Goal: Task Accomplishment & Management: Complete application form

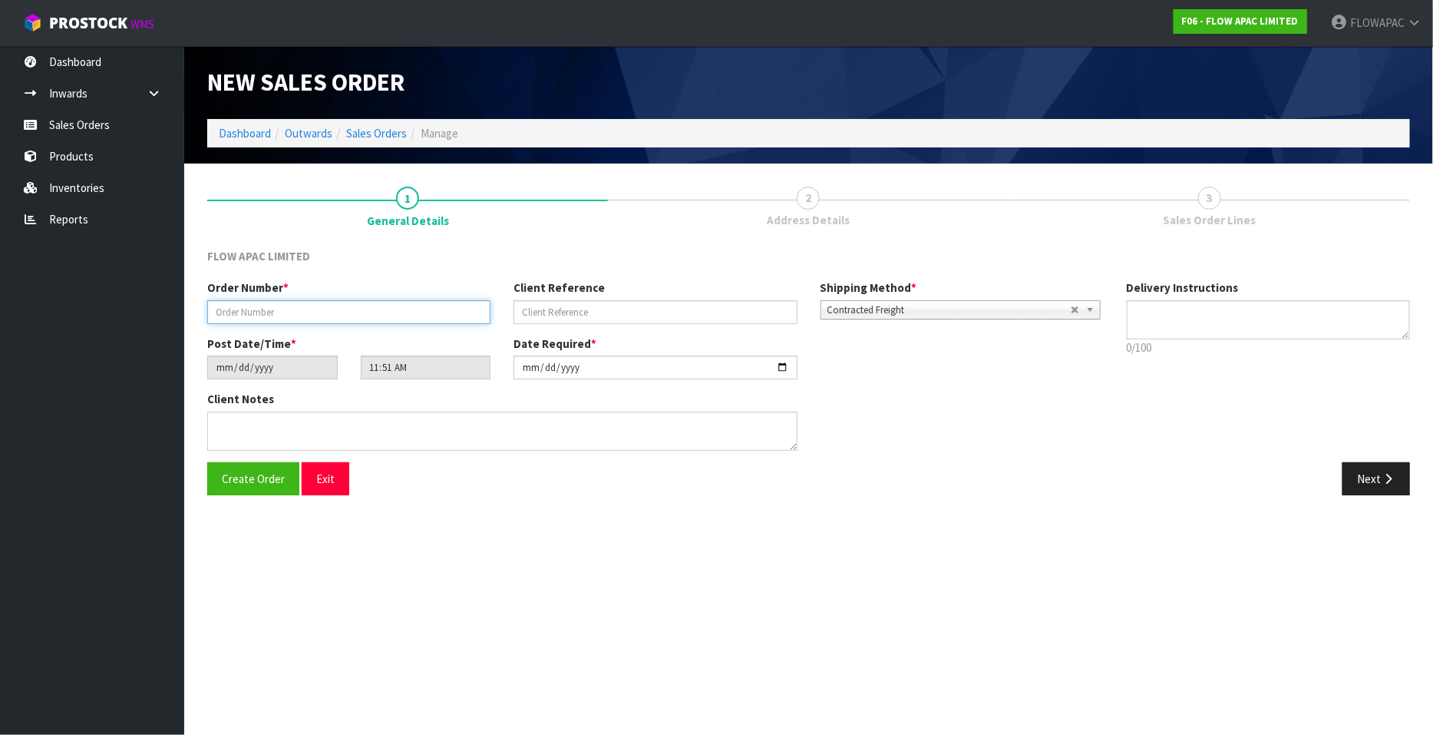
click at [330, 316] on input "text" at bounding box center [348, 312] width 283 height 24
type input "BP [GEOGRAPHIC_DATA] 47128"
click at [536, 316] on input "text" at bounding box center [655, 312] width 283 height 24
type input "47128"
drag, startPoint x: 783, startPoint y: 369, endPoint x: 774, endPoint y: 368, distance: 9.2
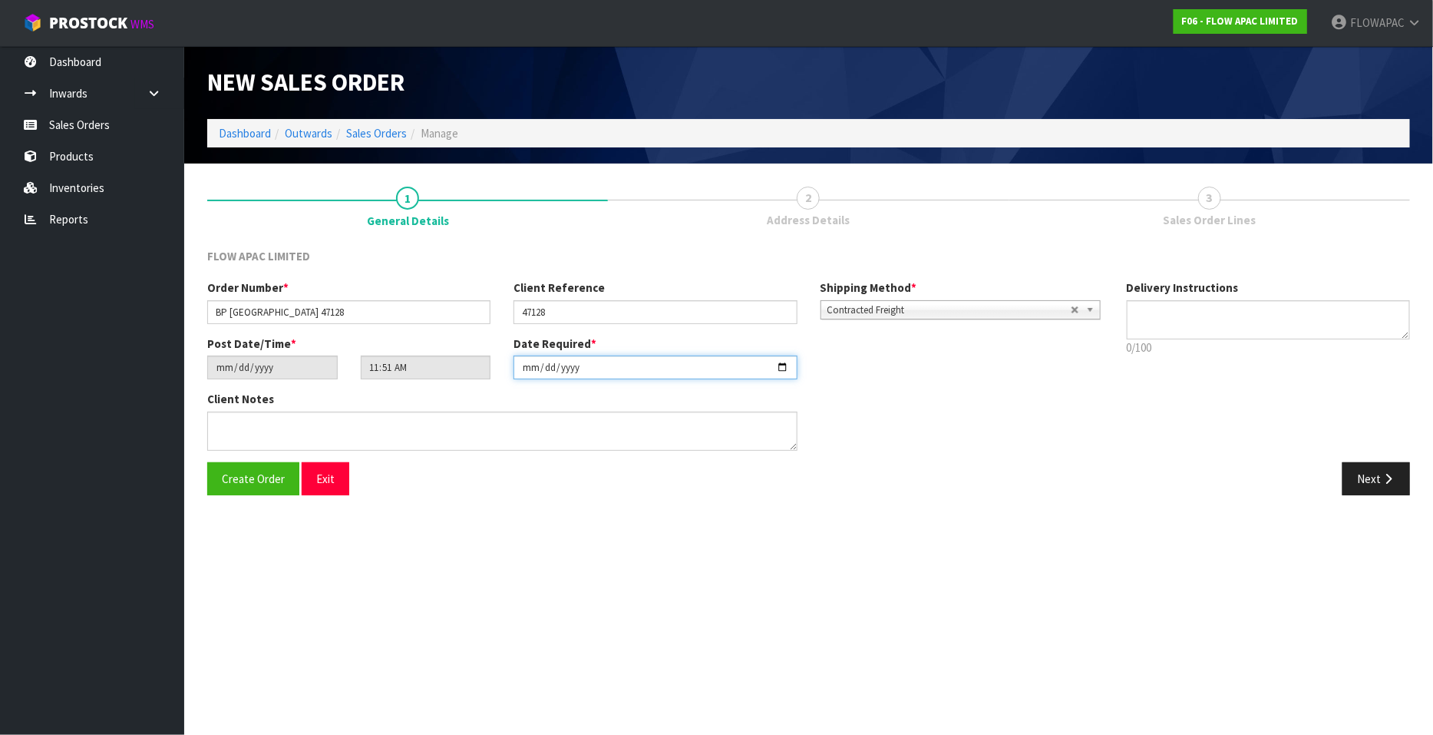
click at [783, 369] on input "[DATE]" at bounding box center [655, 367] width 283 height 24
type input "[DATE]"
click at [263, 481] on span "Create Order" at bounding box center [253, 478] width 63 height 15
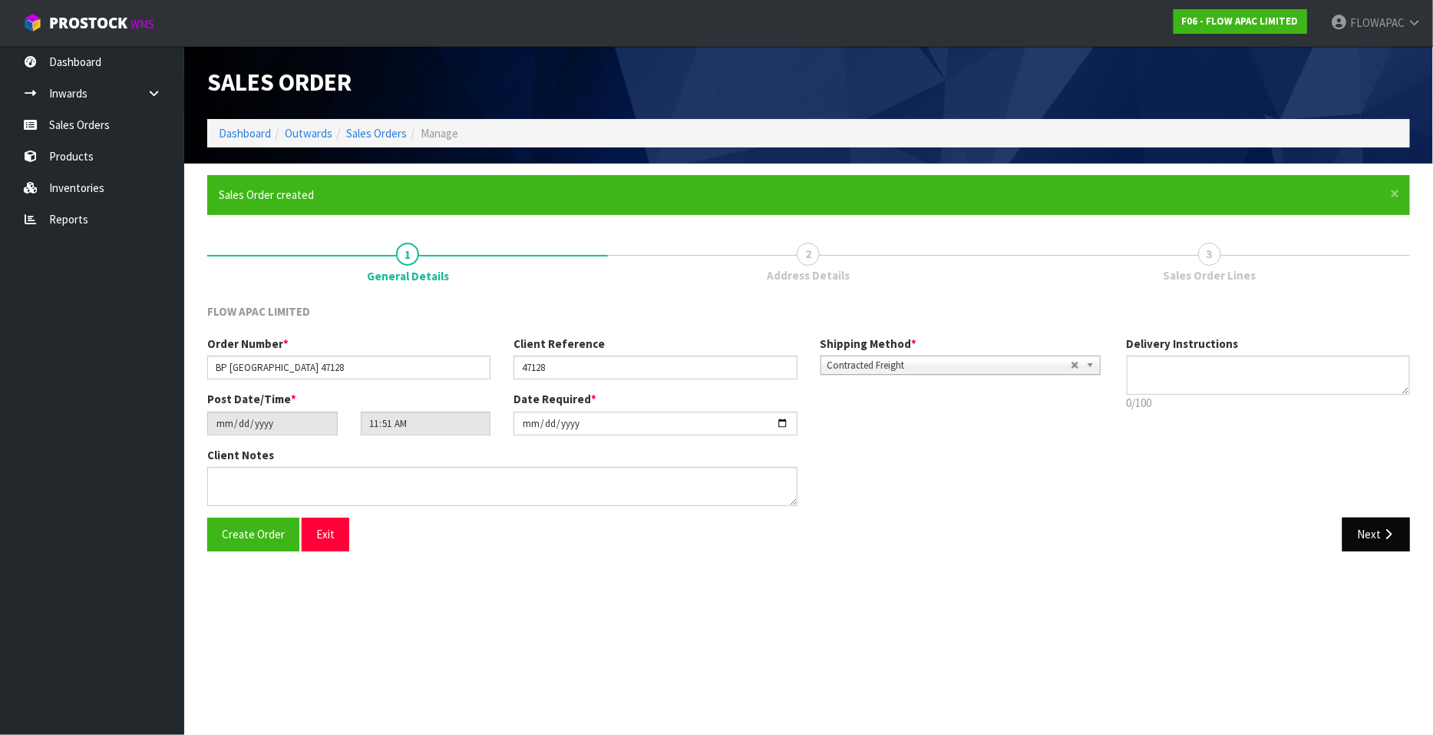
type input "14:51:00.000"
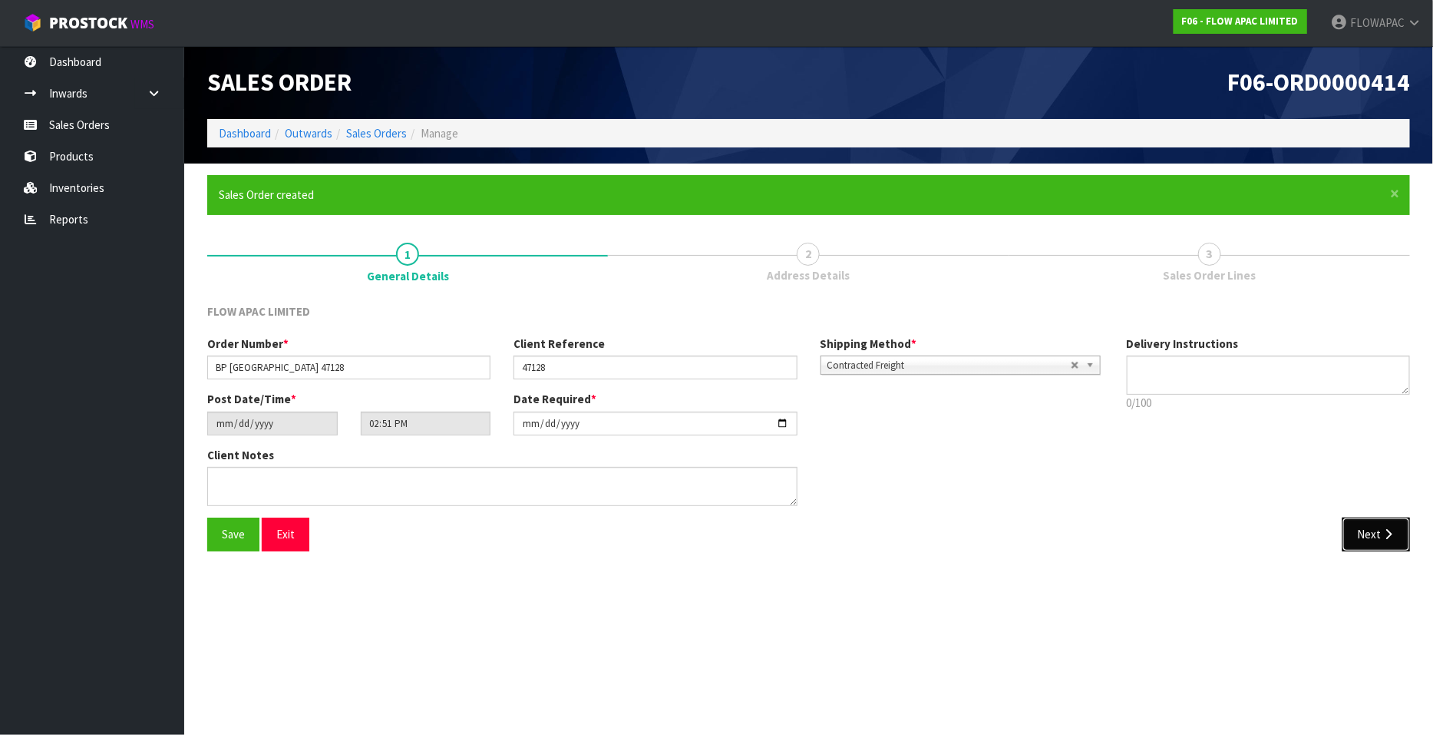
click at [1363, 541] on button "Next" at bounding box center [1377, 533] width 68 height 33
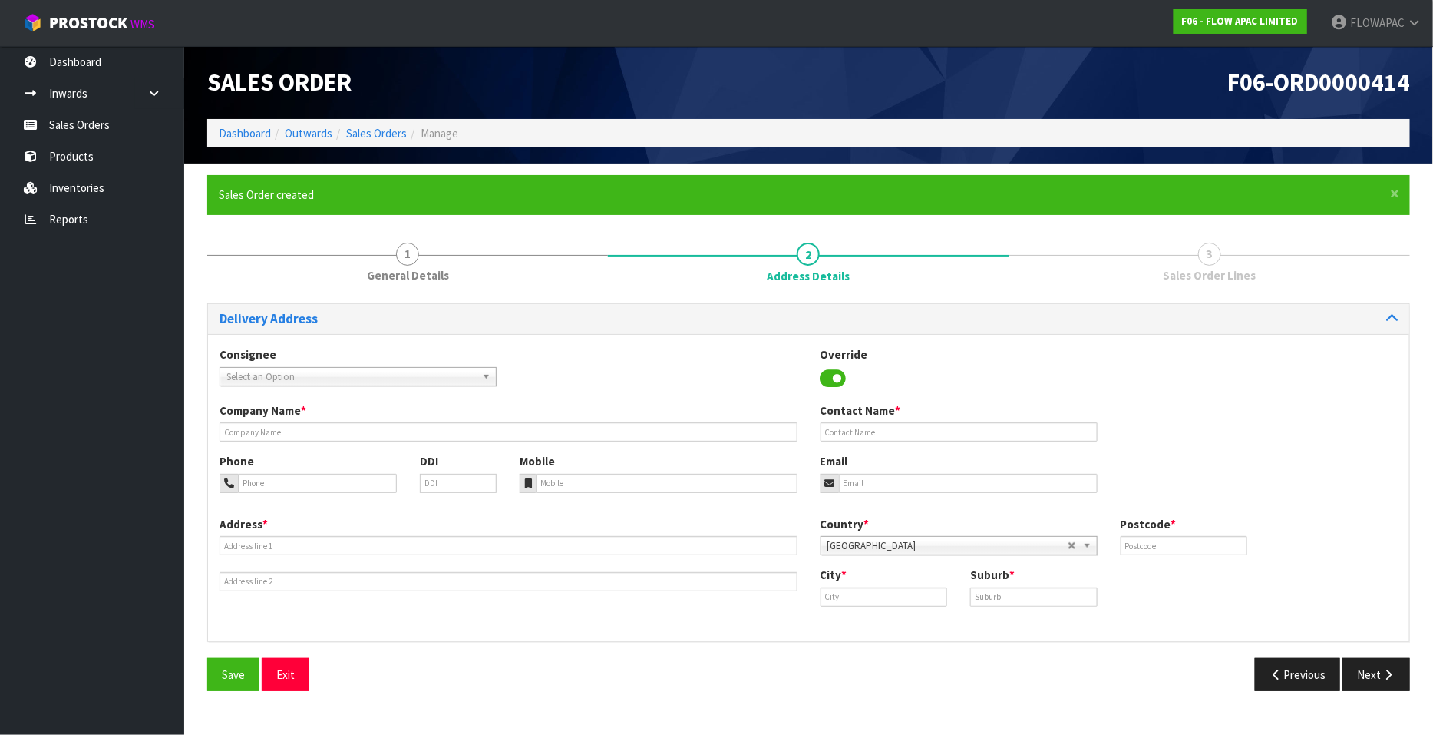
click at [281, 375] on span "Select an Option" at bounding box center [351, 377] width 250 height 18
type input "bedpost well"
click at [378, 426] on li "BEDPOSWLG - BEDPOST WELL INGTON" at bounding box center [357, 420] width 269 height 19
type input "BEDPOST [GEOGRAPHIC_DATA]"
type input "[PERSON_NAME]"
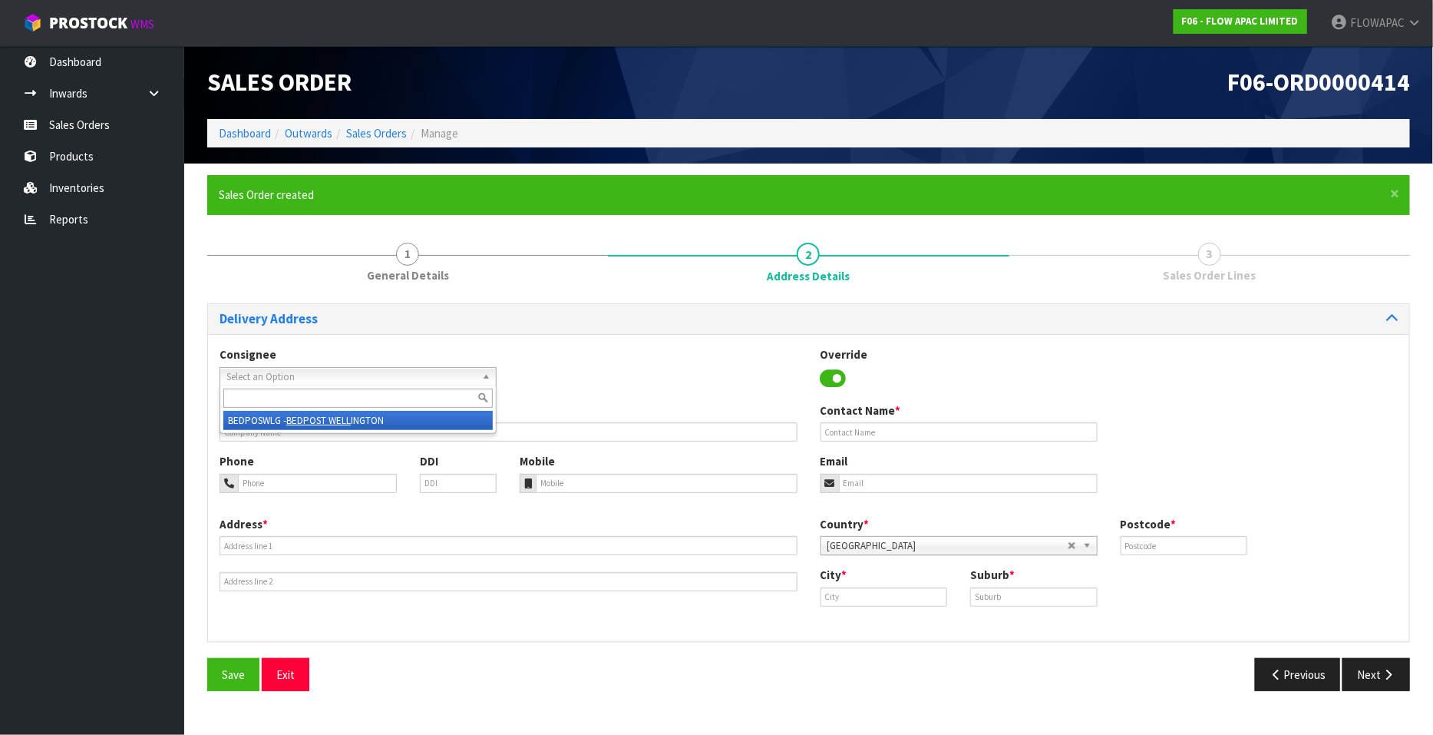
type input "[PHONE_NUMBER]"
type input "[EMAIL_ADDRESS][DOMAIN_NAME]"
type input "[STREET_ADDRESS]"
type input "6011"
type input "[GEOGRAPHIC_DATA]"
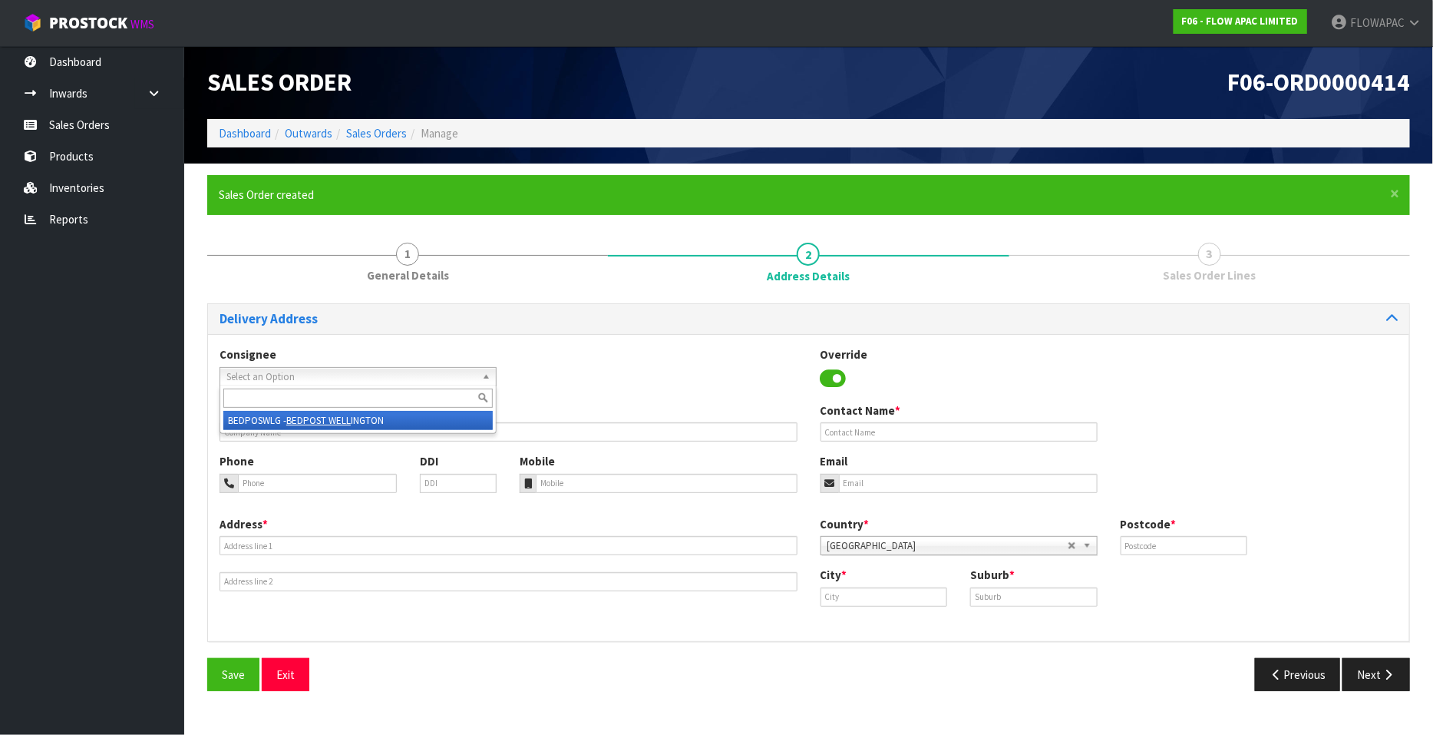
type input "PIPITEA"
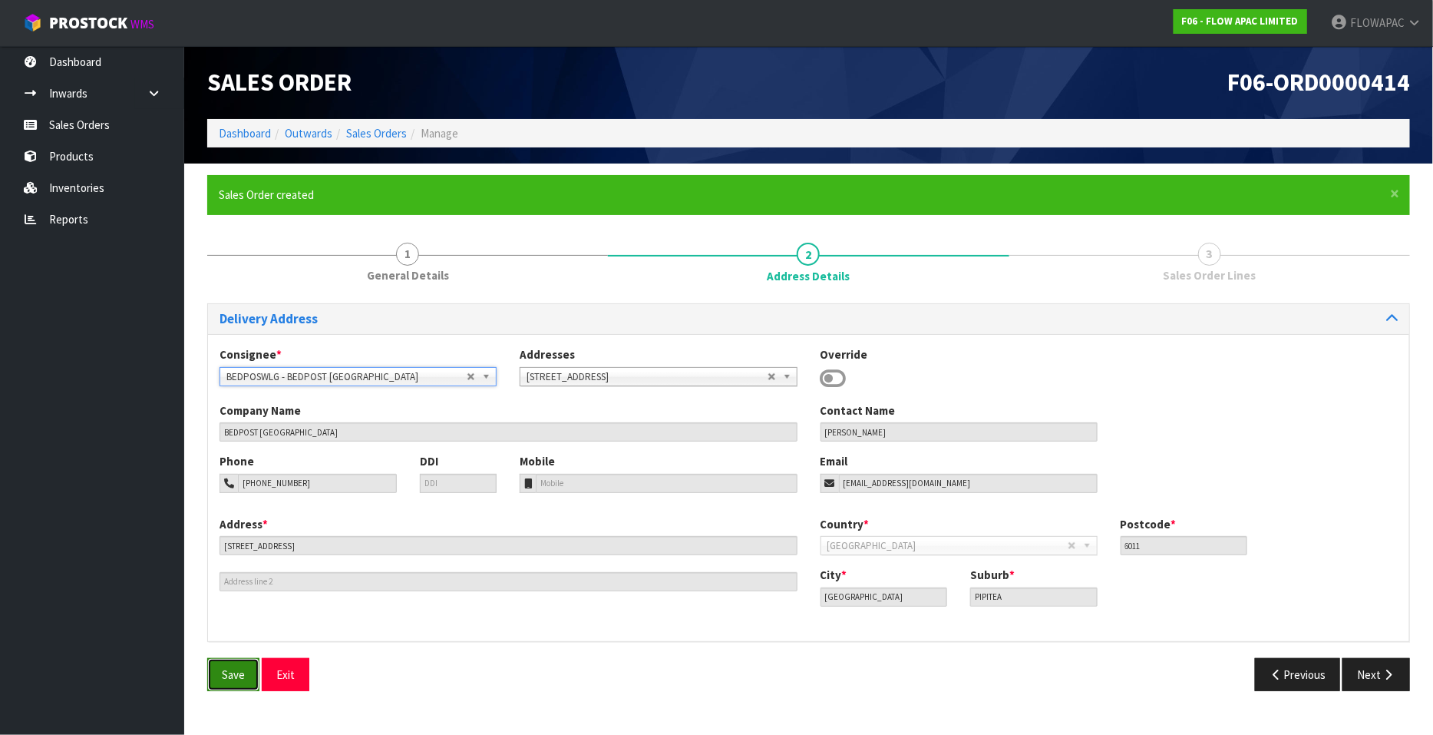
click at [246, 677] on button "Save" at bounding box center [233, 674] width 52 height 33
click at [228, 676] on span "Save" at bounding box center [233, 674] width 23 height 15
click at [1385, 666] on button "Next" at bounding box center [1377, 674] width 68 height 33
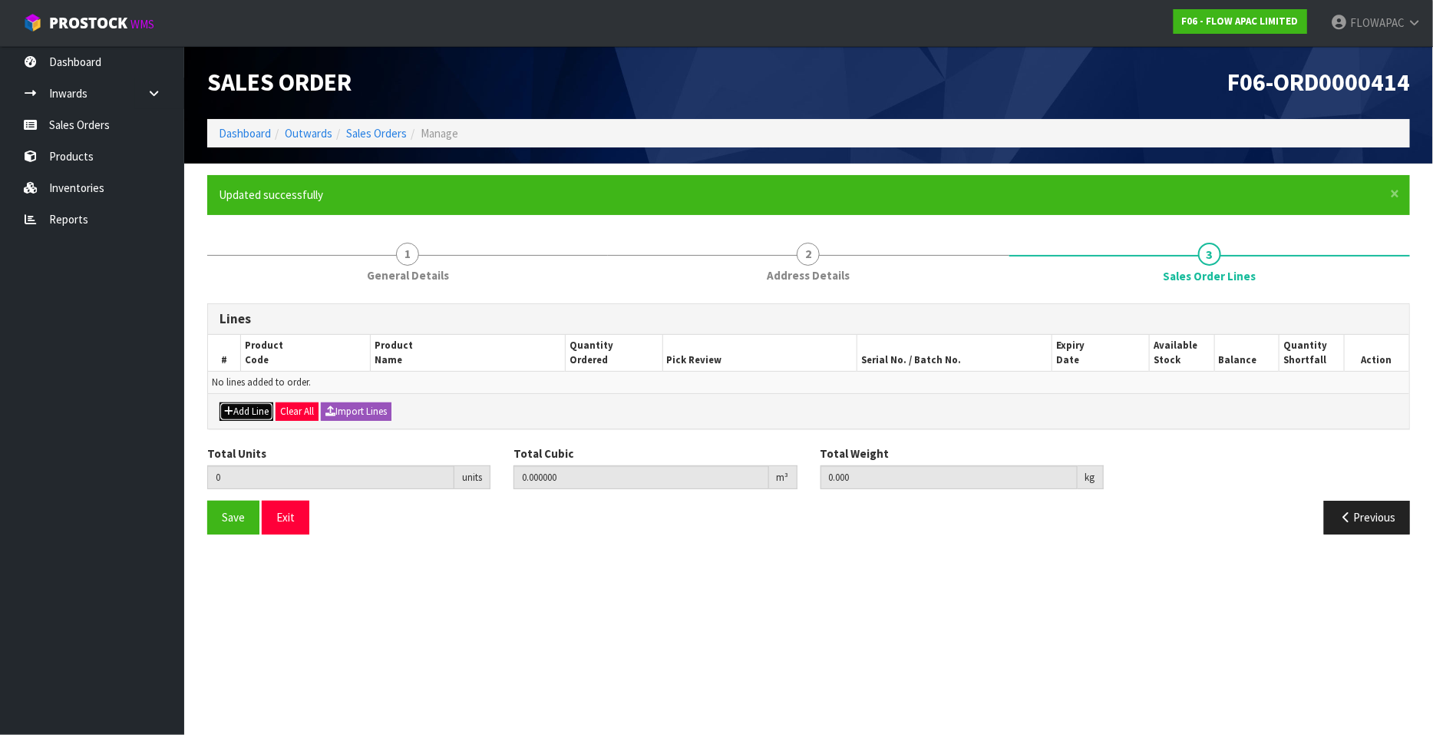
click at [246, 415] on button "Add Line" at bounding box center [247, 411] width 54 height 18
type input "0"
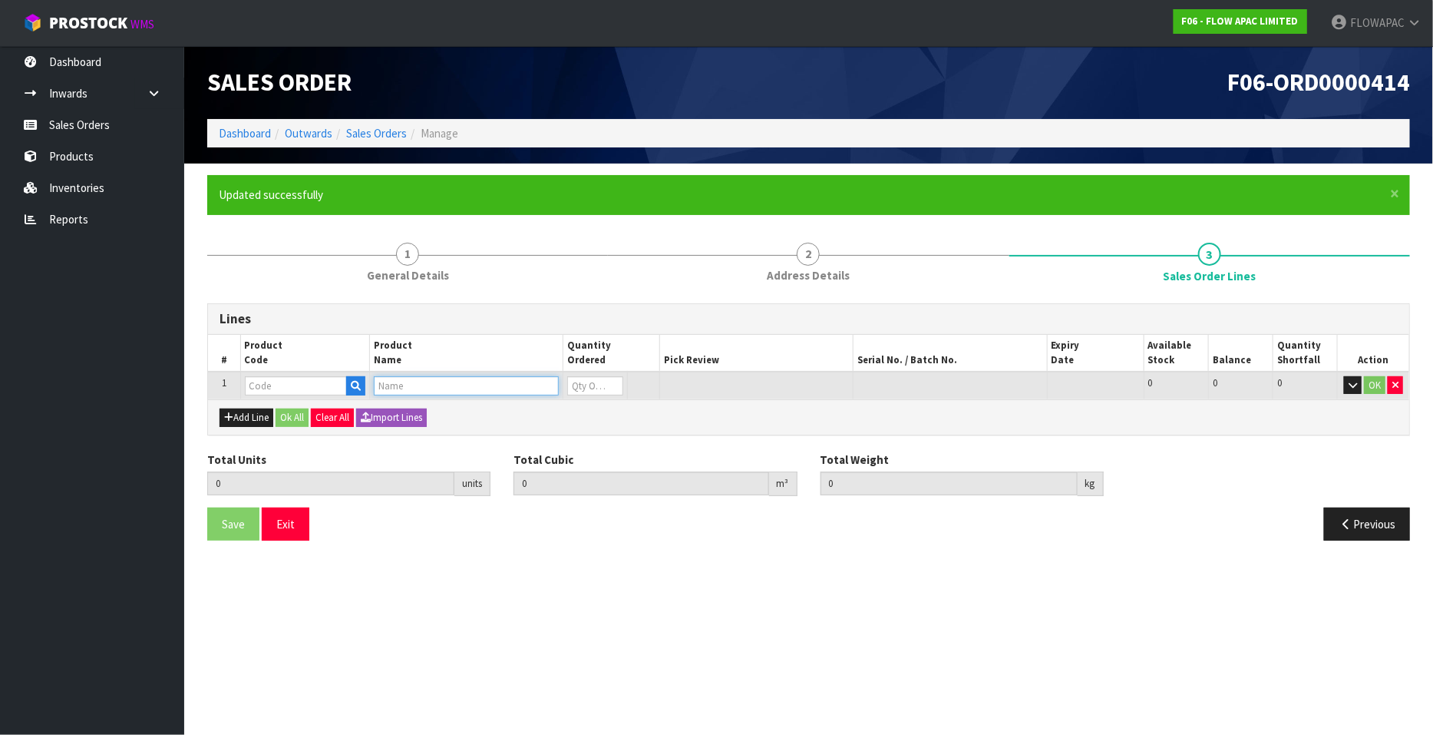
click at [392, 382] on input "text" at bounding box center [466, 385] width 185 height 19
type input "M3 CHASSIS"
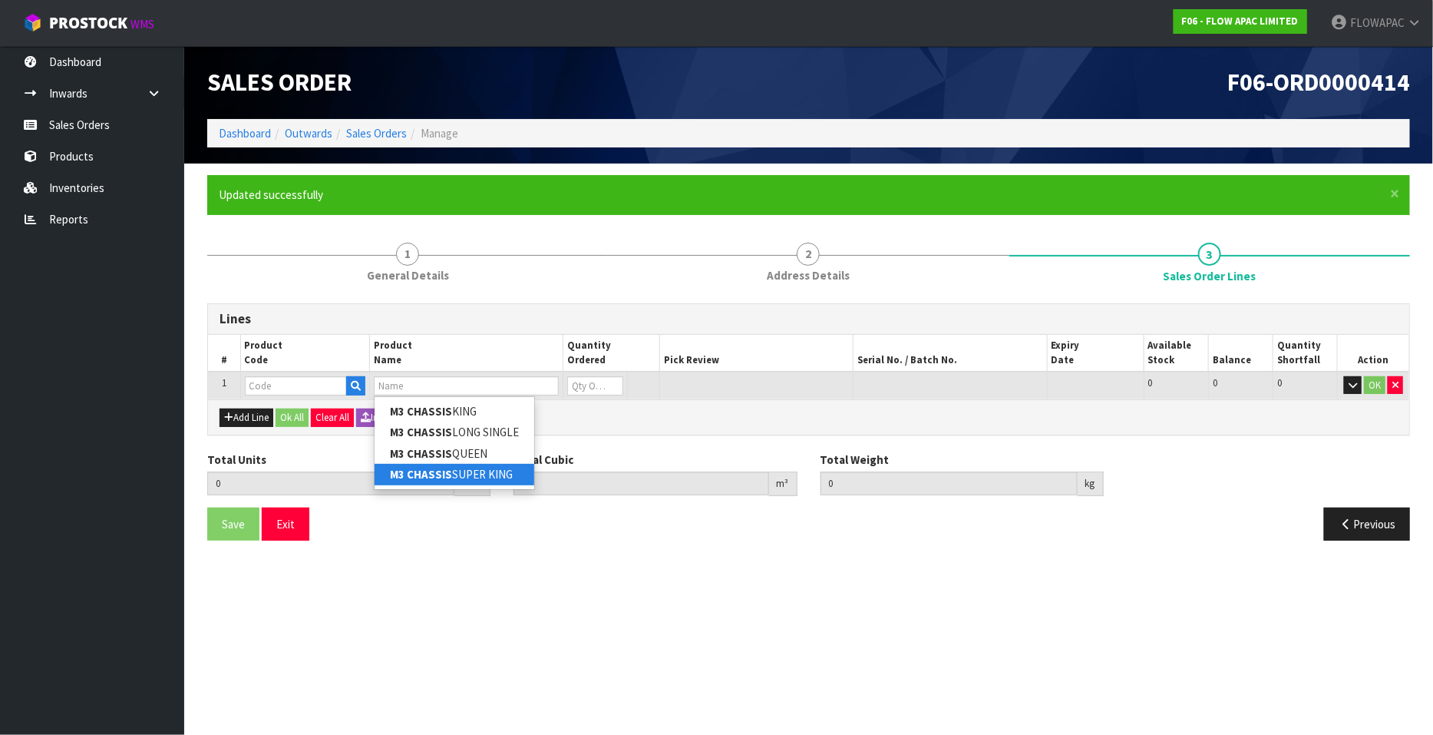
click at [463, 470] on link "M3 CHASSIS SUPER KING" at bounding box center [455, 474] width 160 height 21
type input "M3 CHASSIS SUPER KING"
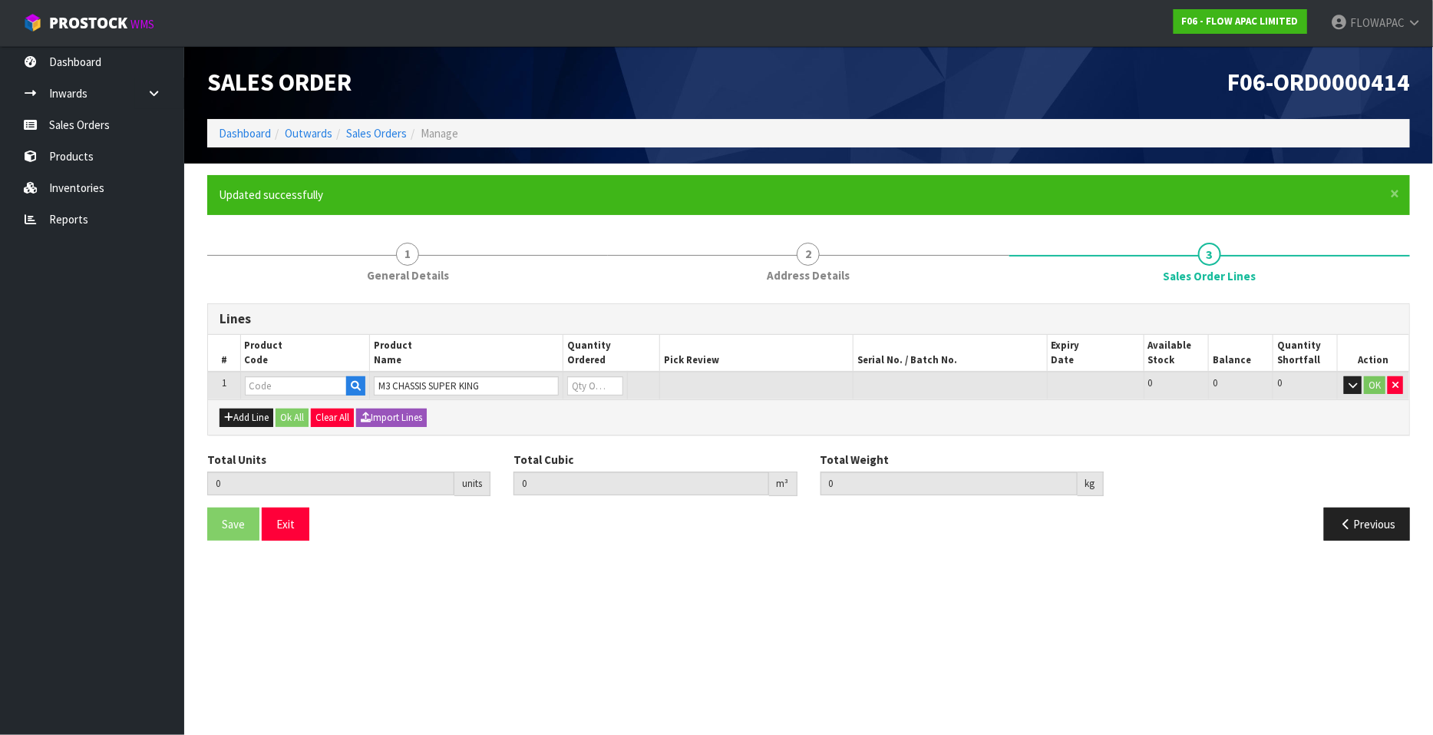
type input "0.000000"
type input "0.000"
type input "BZM302W71"
type input "0"
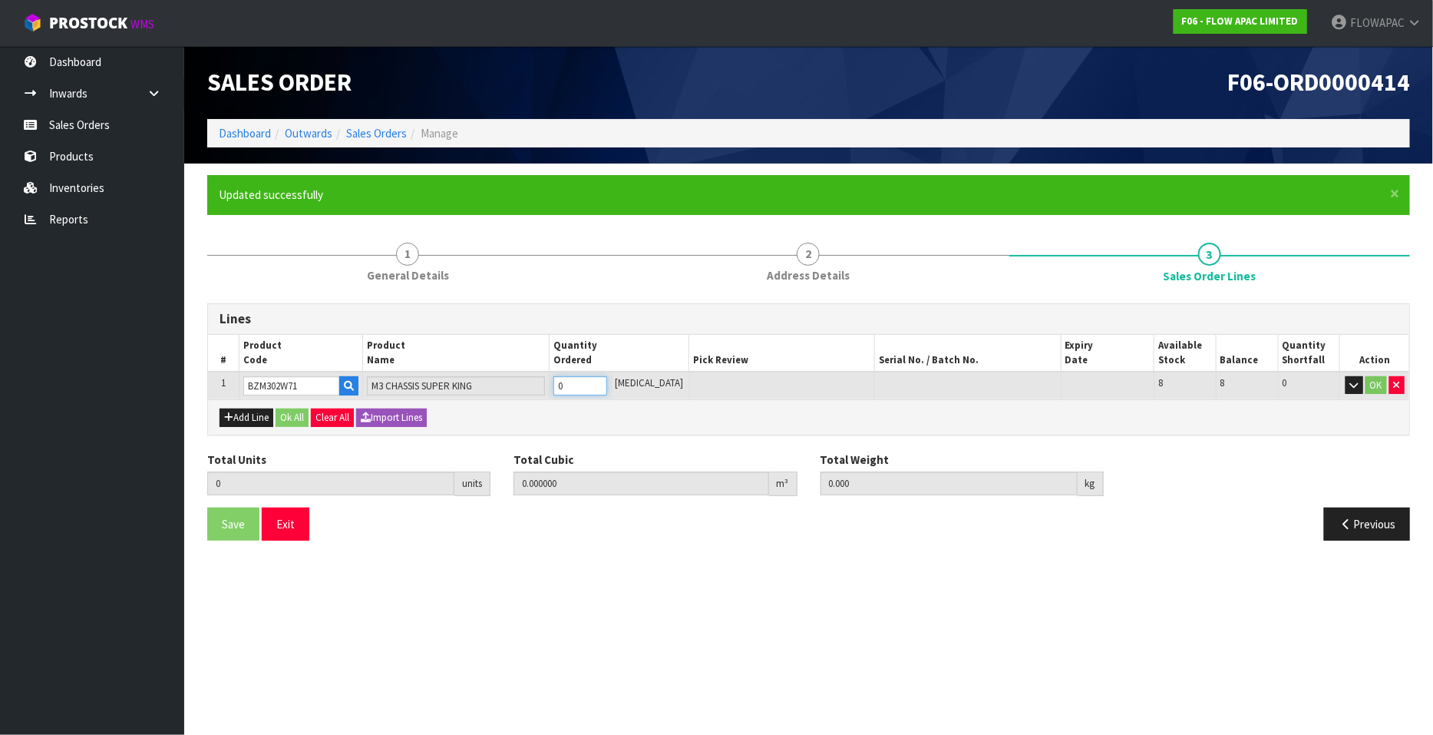
type input "1"
type input "0.190608"
type input "20"
type input "1"
click at [607, 381] on input "1" at bounding box center [581, 385] width 54 height 19
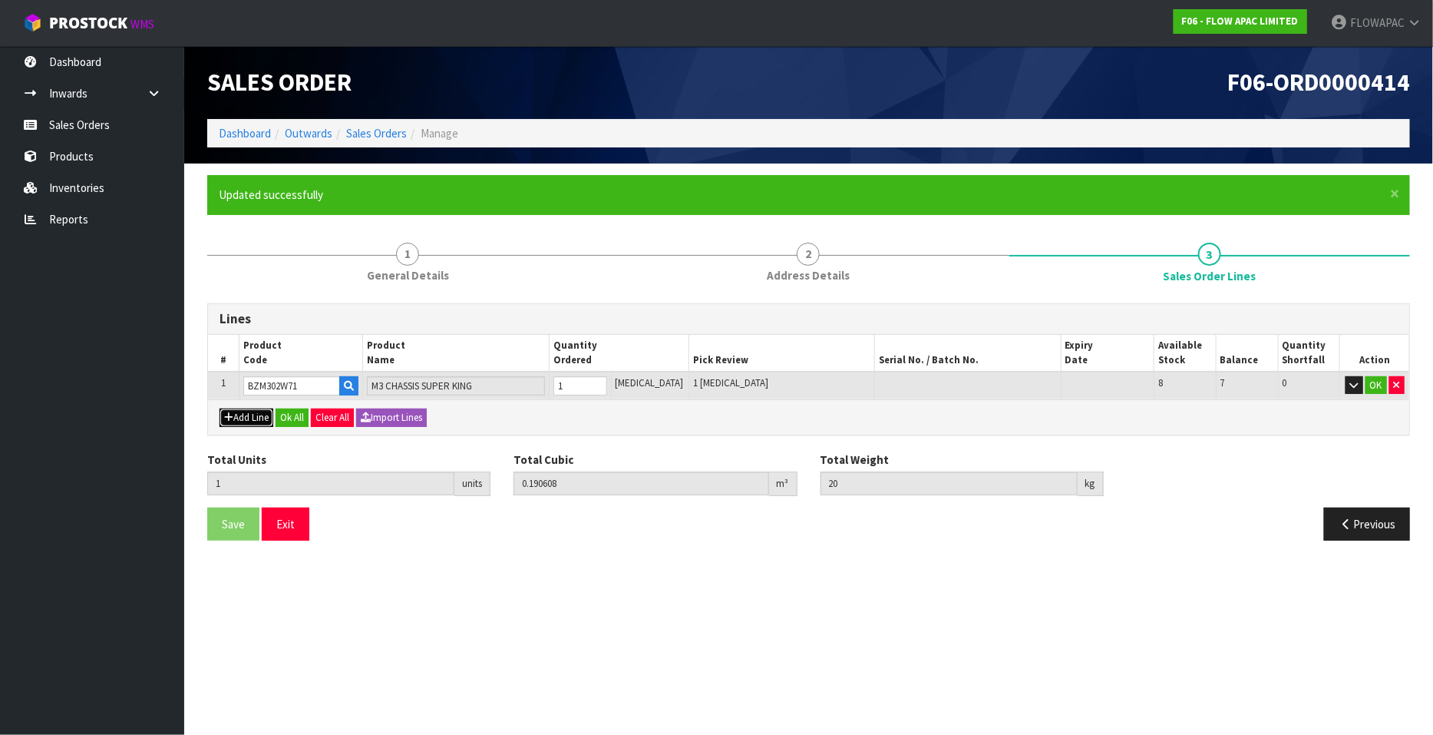
click at [242, 413] on button "Add Line" at bounding box center [247, 417] width 54 height 18
type input "0"
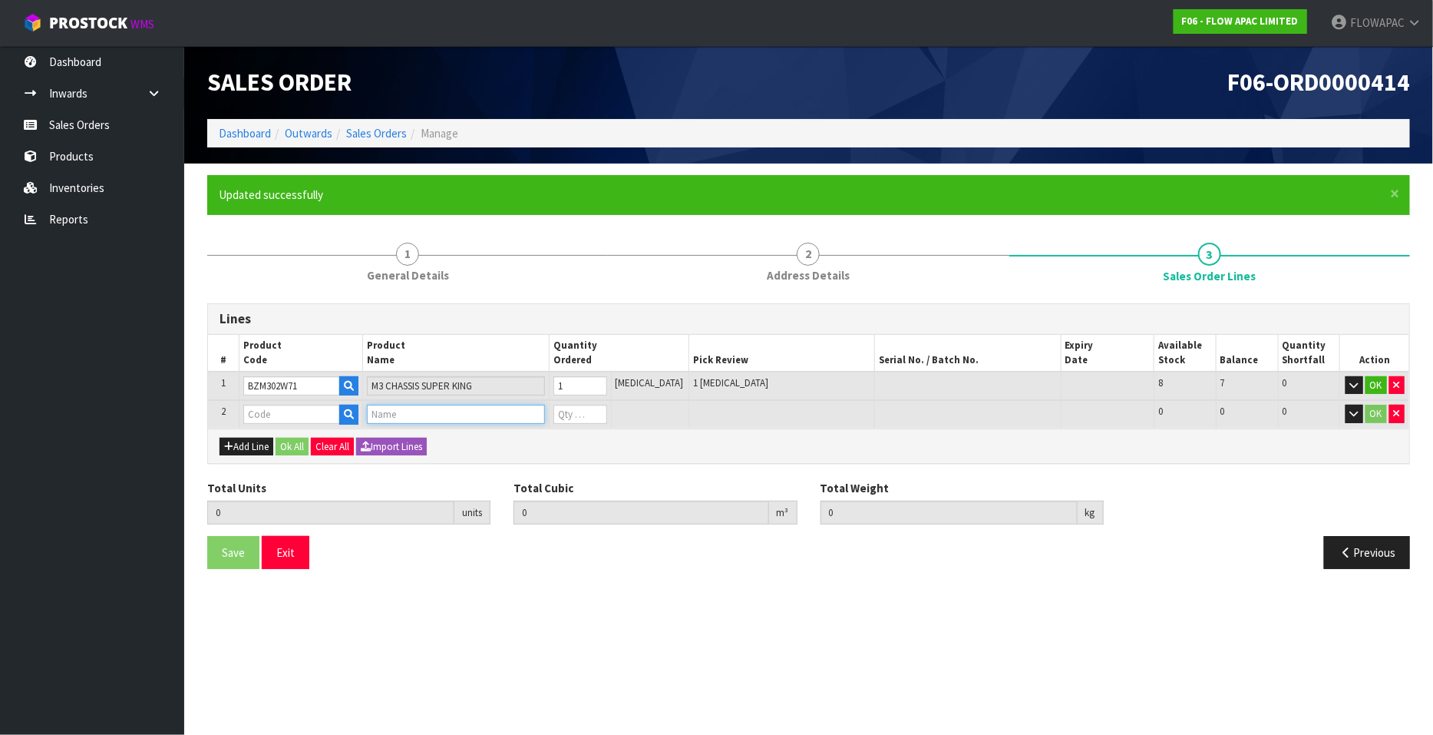
click at [422, 410] on input "text" at bounding box center [455, 414] width 177 height 19
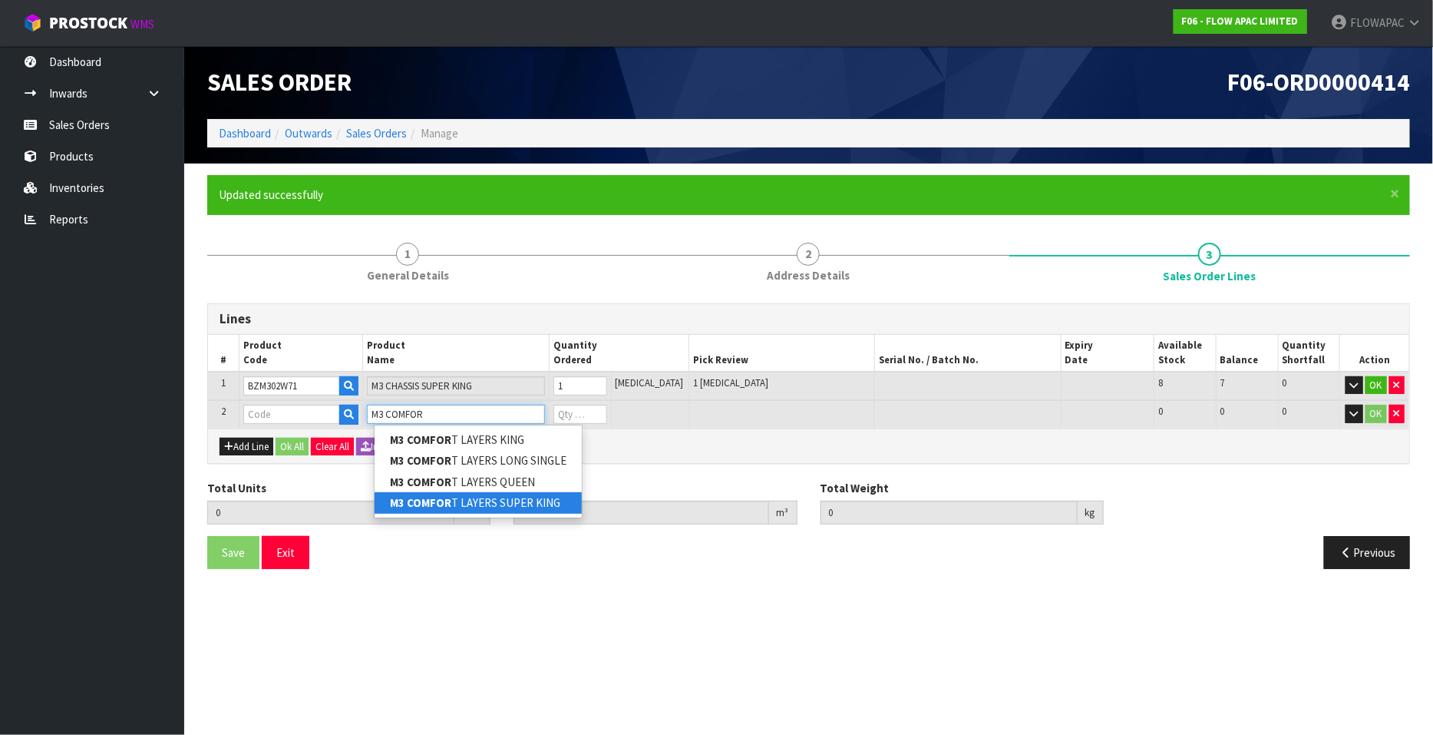
type input "M3 COMFOR"
click at [510, 504] on link "M3 COMFOR T LAYERS SUPER KING" at bounding box center [478, 502] width 207 height 21
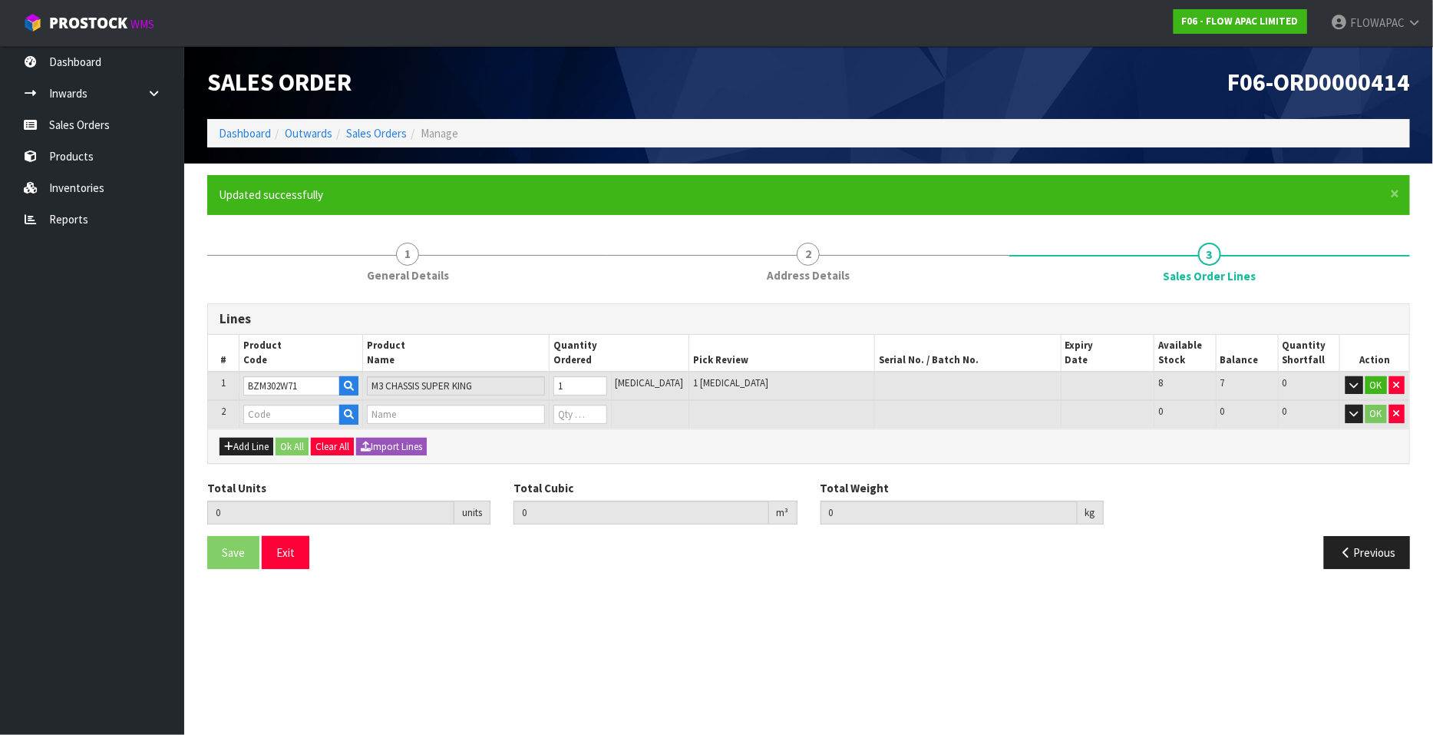
type input "M3 COMFORT LAYERS SUPER KING"
type input "1"
type input "0.190608"
type input "20"
type input "BZM302W71A"
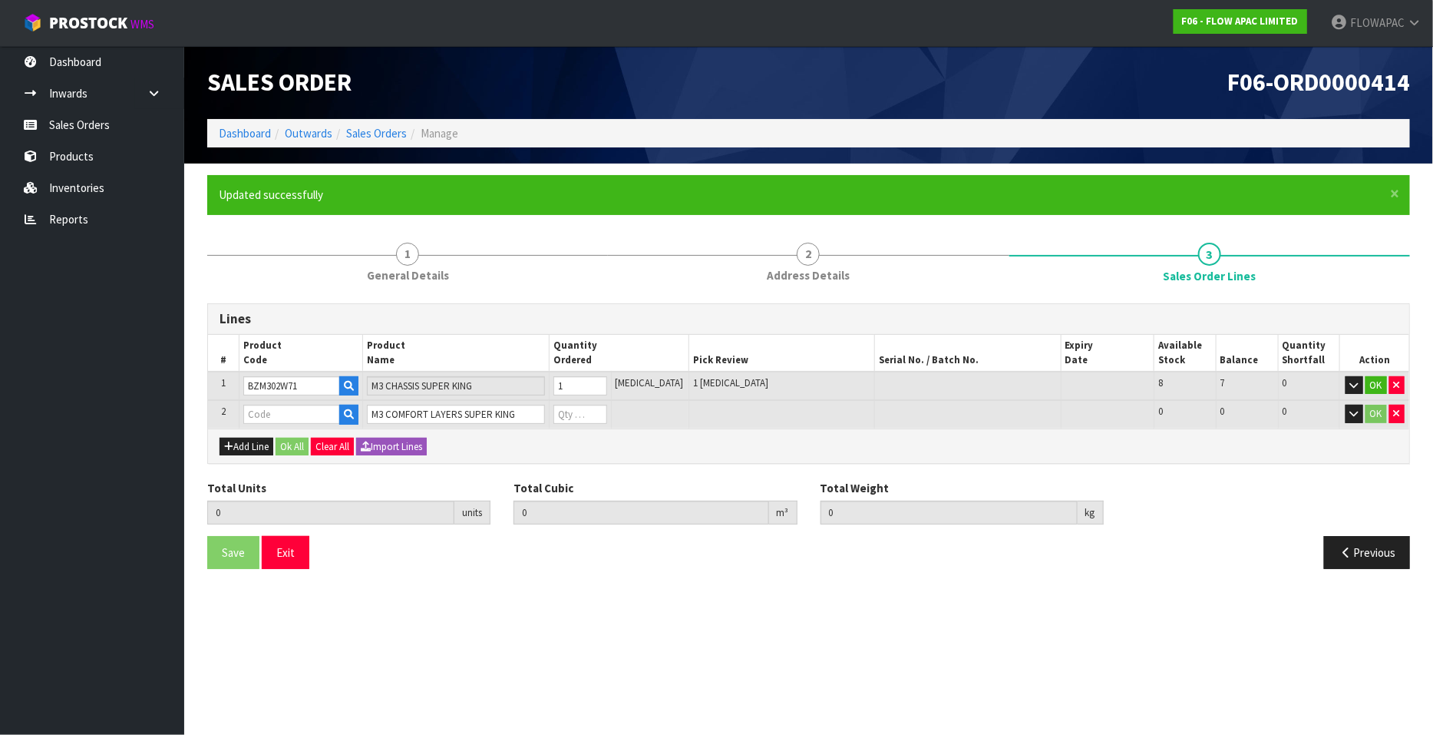
type input "0"
type input "2"
type input "0.248406"
type input "41.6"
type input "1"
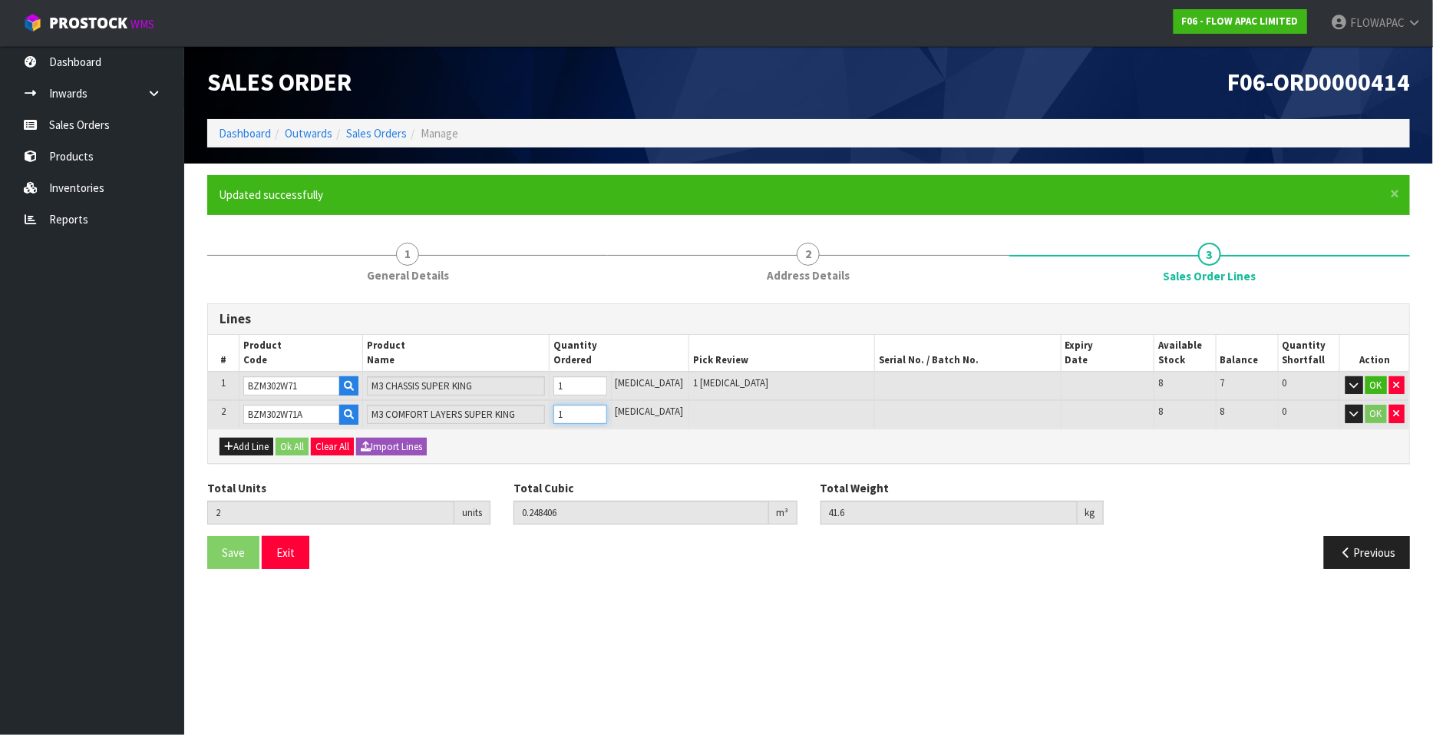
click at [607, 408] on input "1" at bounding box center [581, 414] width 54 height 19
click at [232, 444] on icon "button" at bounding box center [228, 446] width 9 height 10
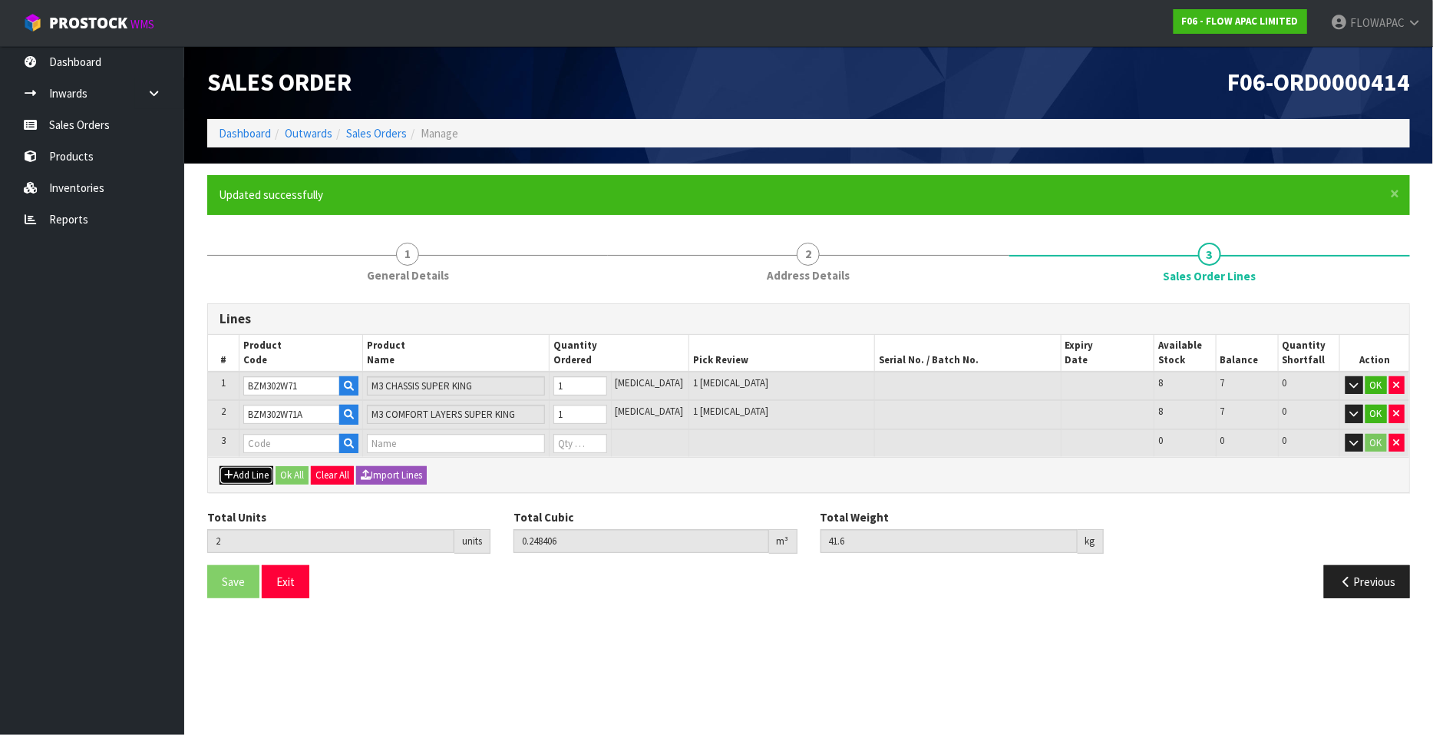
type input "0"
click at [419, 436] on input "text" at bounding box center [455, 443] width 177 height 19
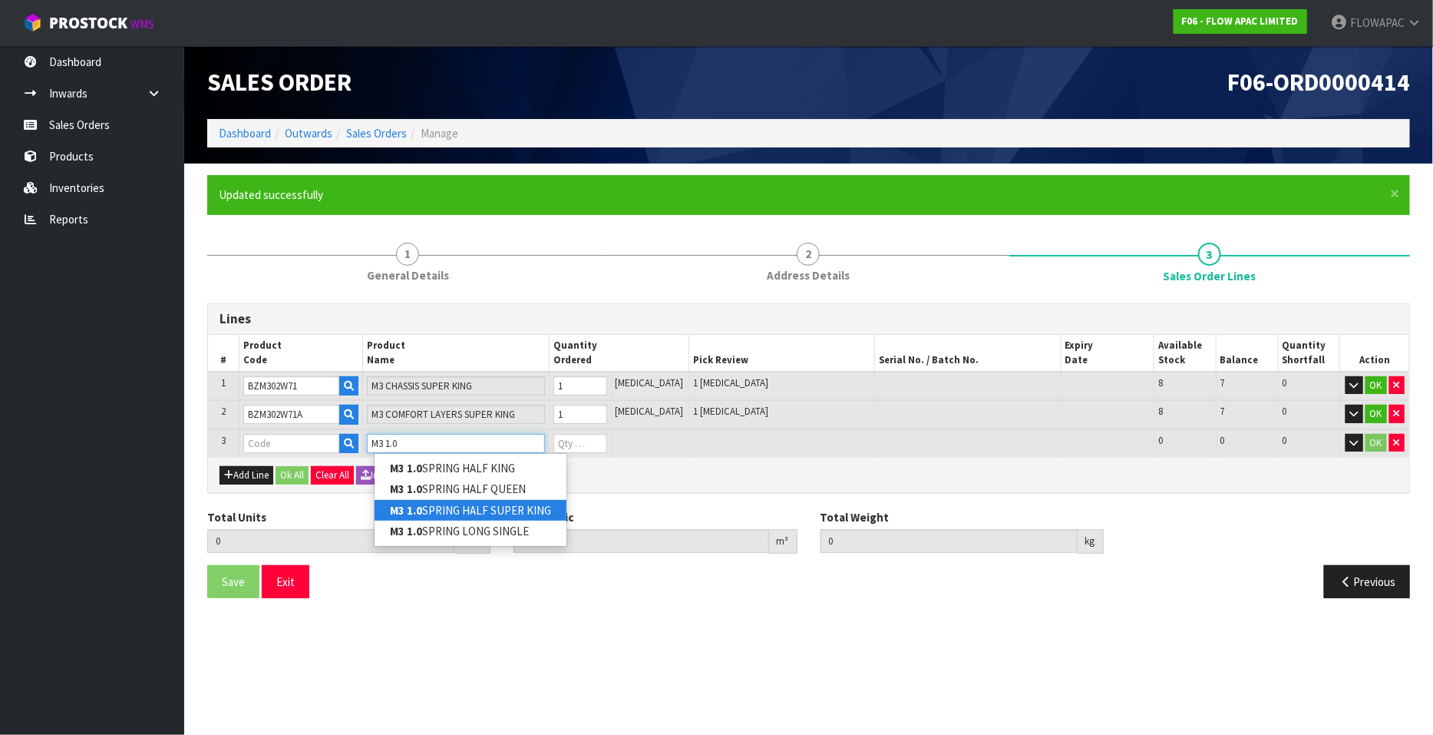
type input "M3 1.0"
click at [522, 508] on link "M3 1.0 SPRING HALF SUPER KING" at bounding box center [471, 510] width 192 height 21
type input "M3 1.0 SPRING HALF SUPER KING"
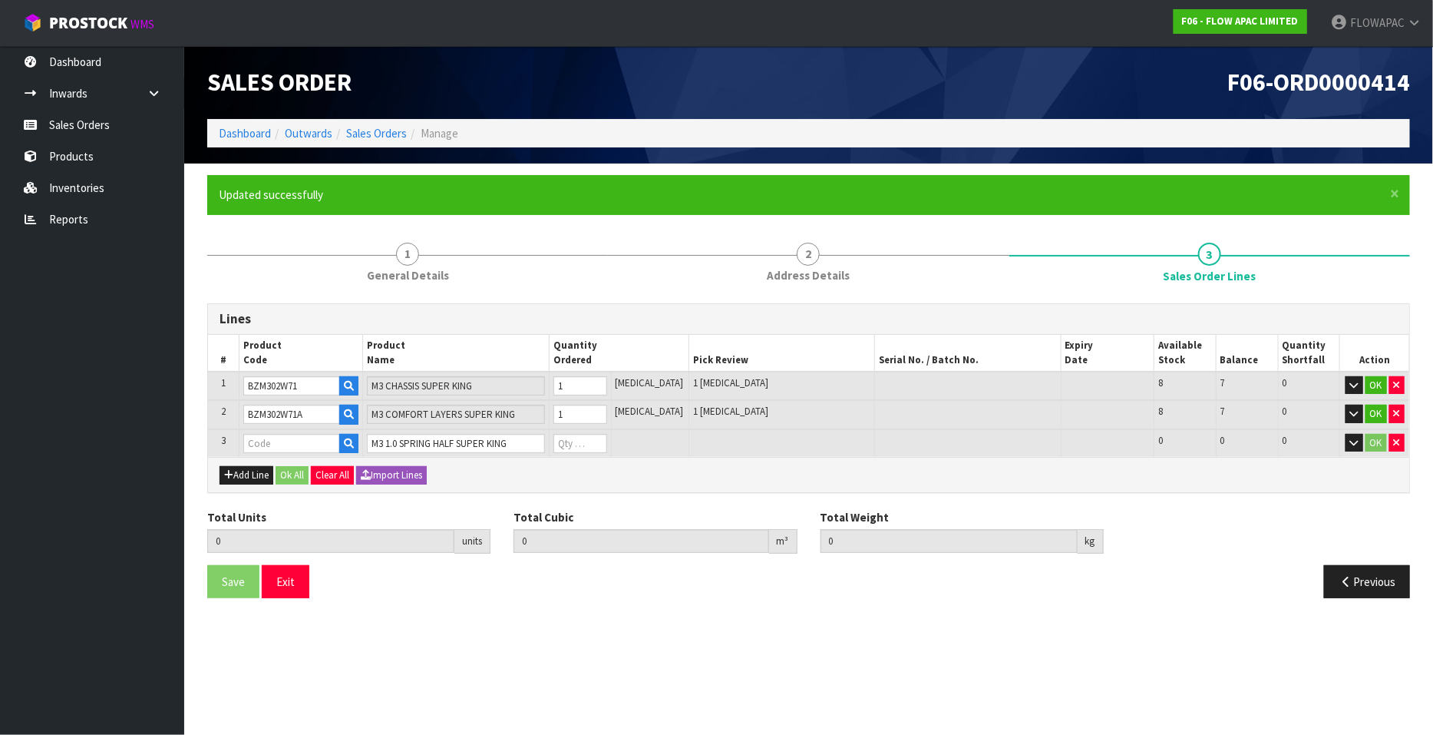
type input "2"
type input "0.248406"
type input "41.6"
type input "BZM303W71X"
type input "0"
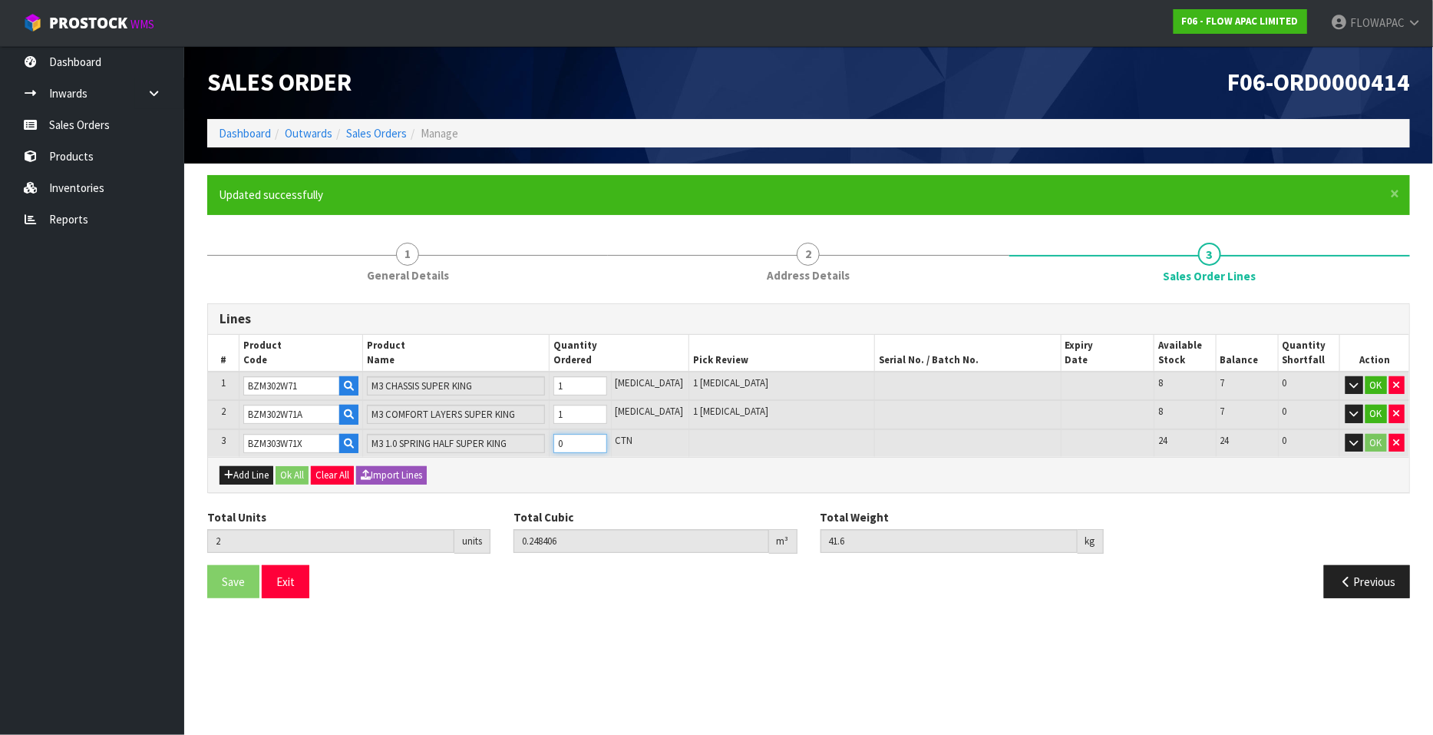
type input "3"
type input "0.311586"
type input "54.6"
type input "1"
click at [607, 439] on input "1" at bounding box center [581, 443] width 54 height 19
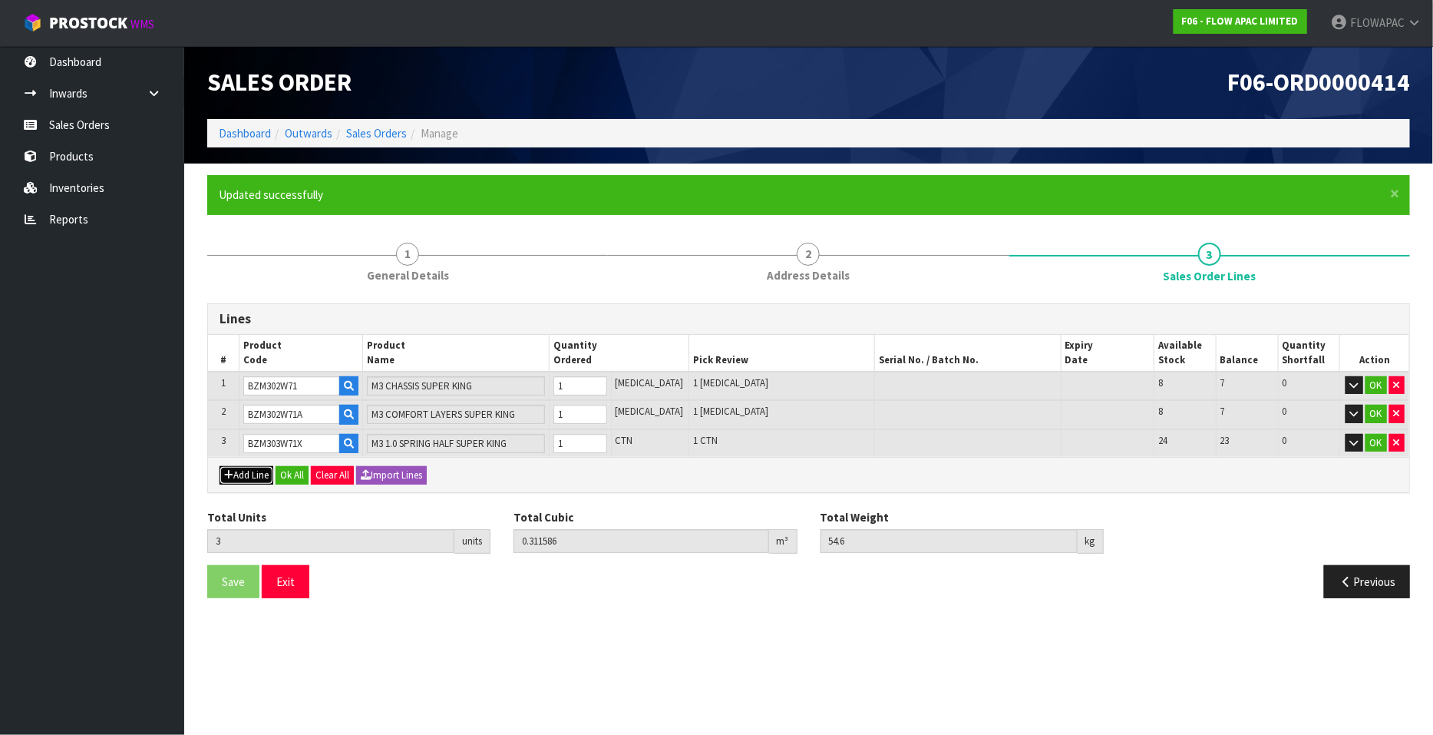
click at [256, 474] on button "Add Line" at bounding box center [247, 475] width 54 height 18
type input "0"
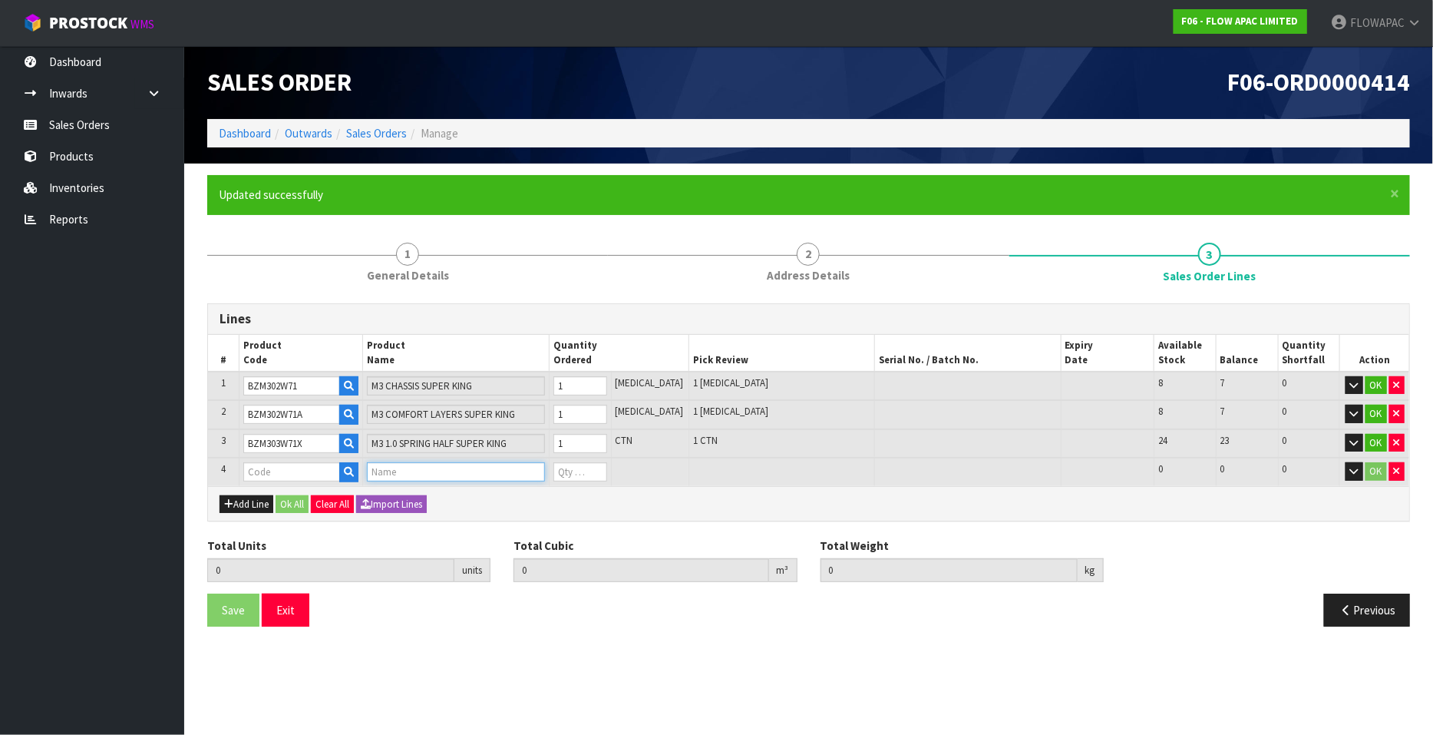
click at [428, 471] on input "text" at bounding box center [455, 471] width 177 height 19
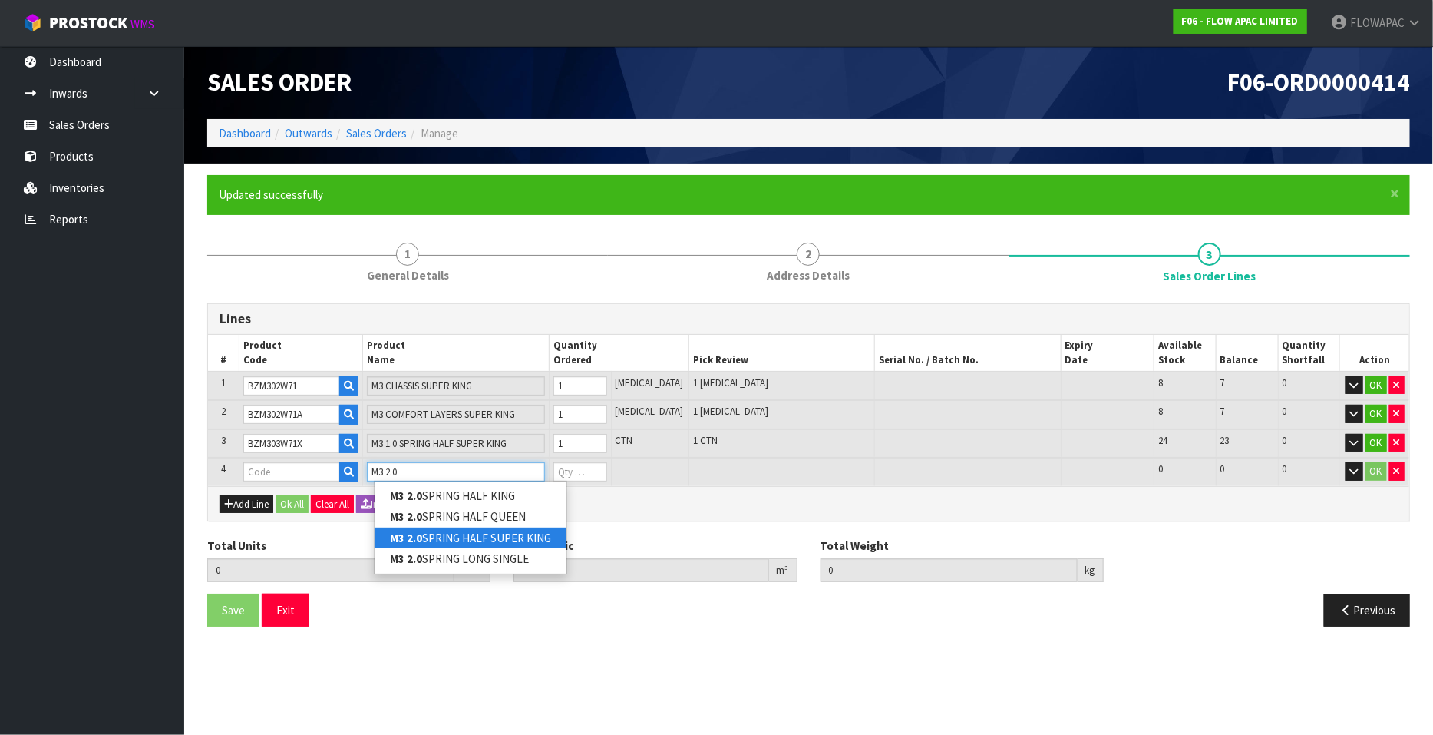
type input "M3 2.0"
click at [494, 541] on link "M3 2.0 SPRING HALF SUPER KING" at bounding box center [471, 537] width 192 height 21
type input "M3 2.0 SPRING HALF SUPER KING"
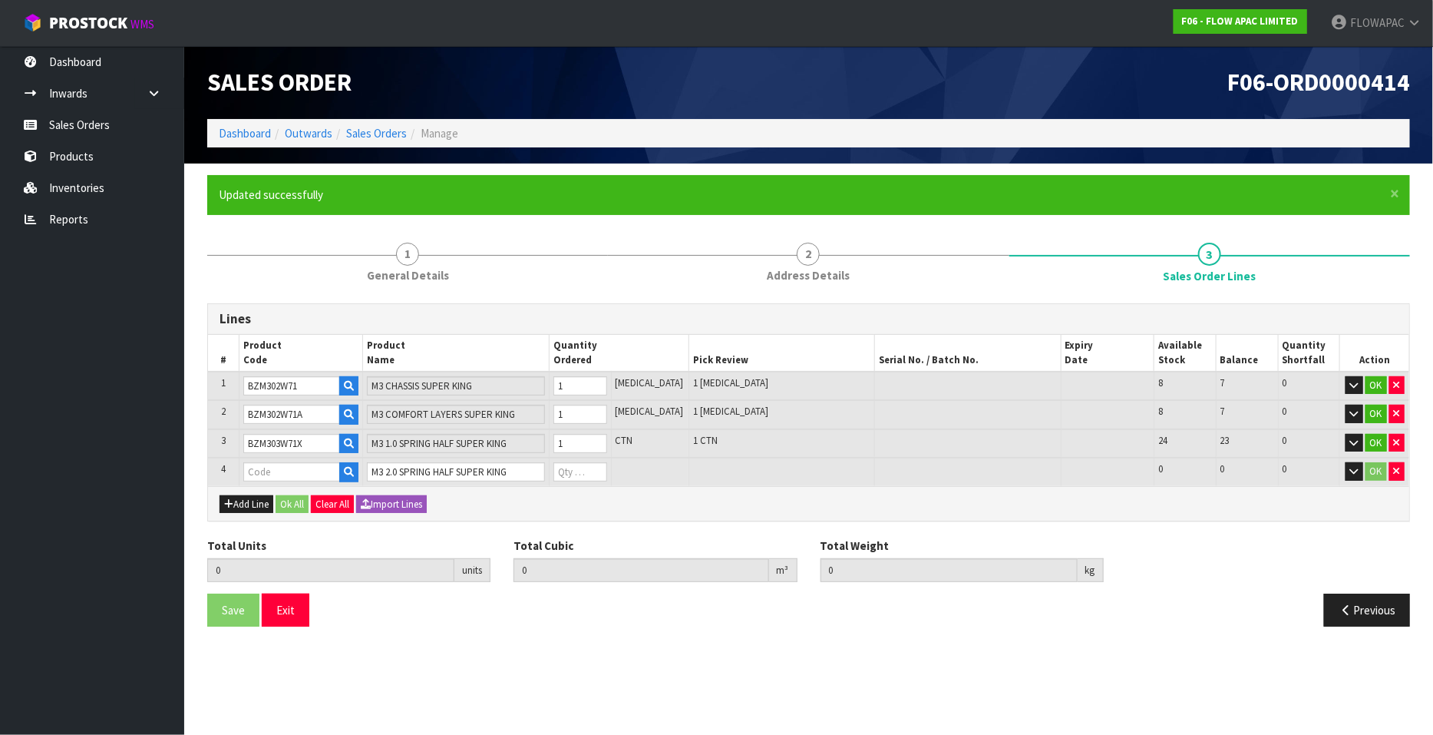
type input "3"
type input "0.311586"
type input "54.6"
type input "BZM303W71Y"
type input "0"
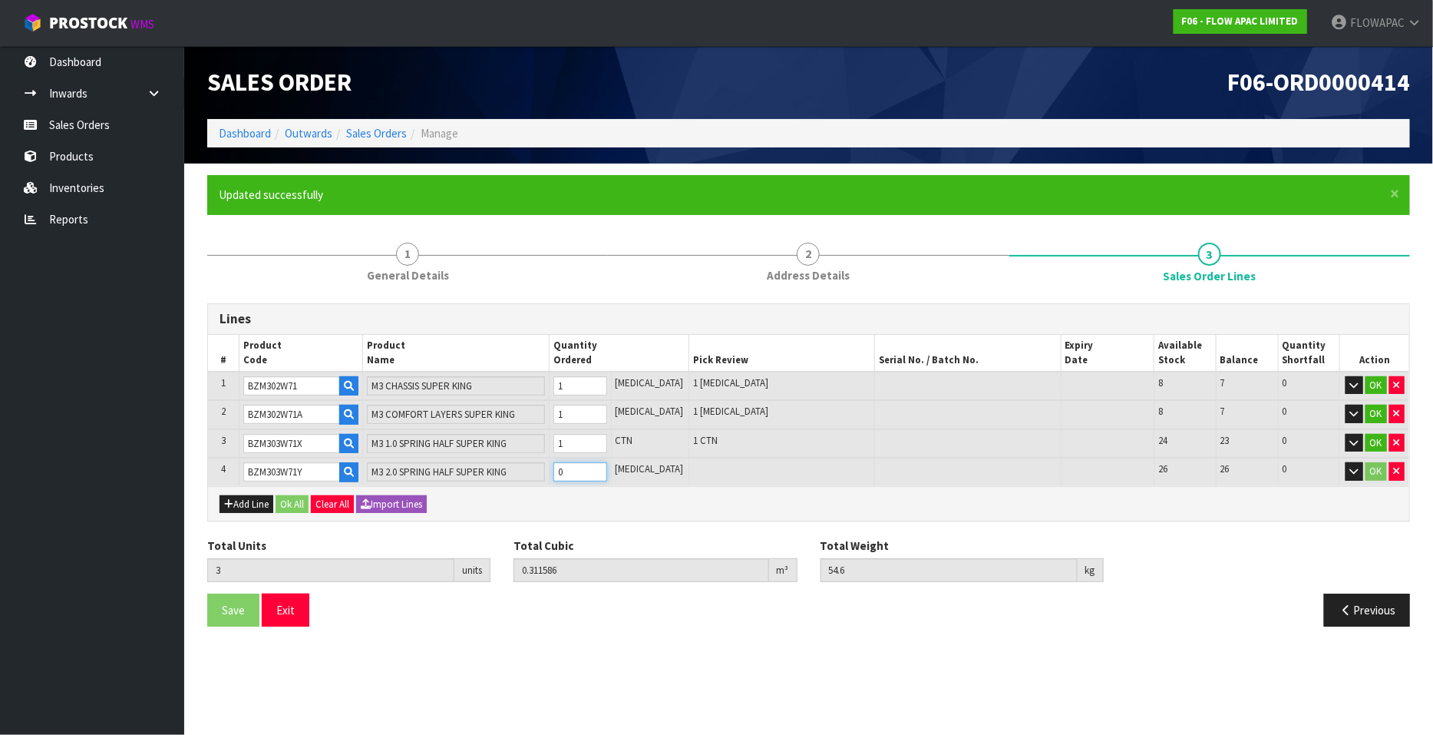
type input "4"
type input "0.374766"
type input "66.6"
type input "1"
click at [607, 465] on input "1" at bounding box center [581, 471] width 54 height 19
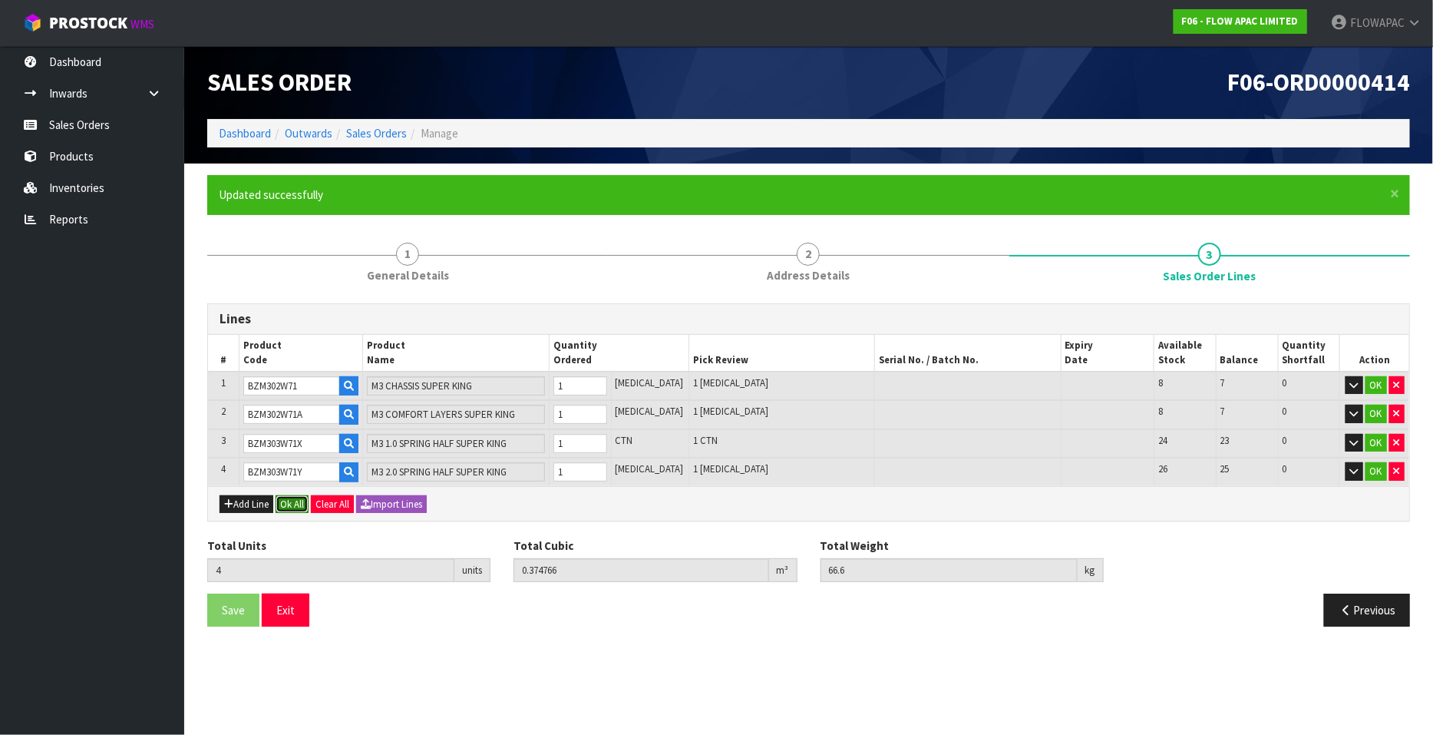
click at [307, 496] on button "Ok All" at bounding box center [292, 504] width 33 height 18
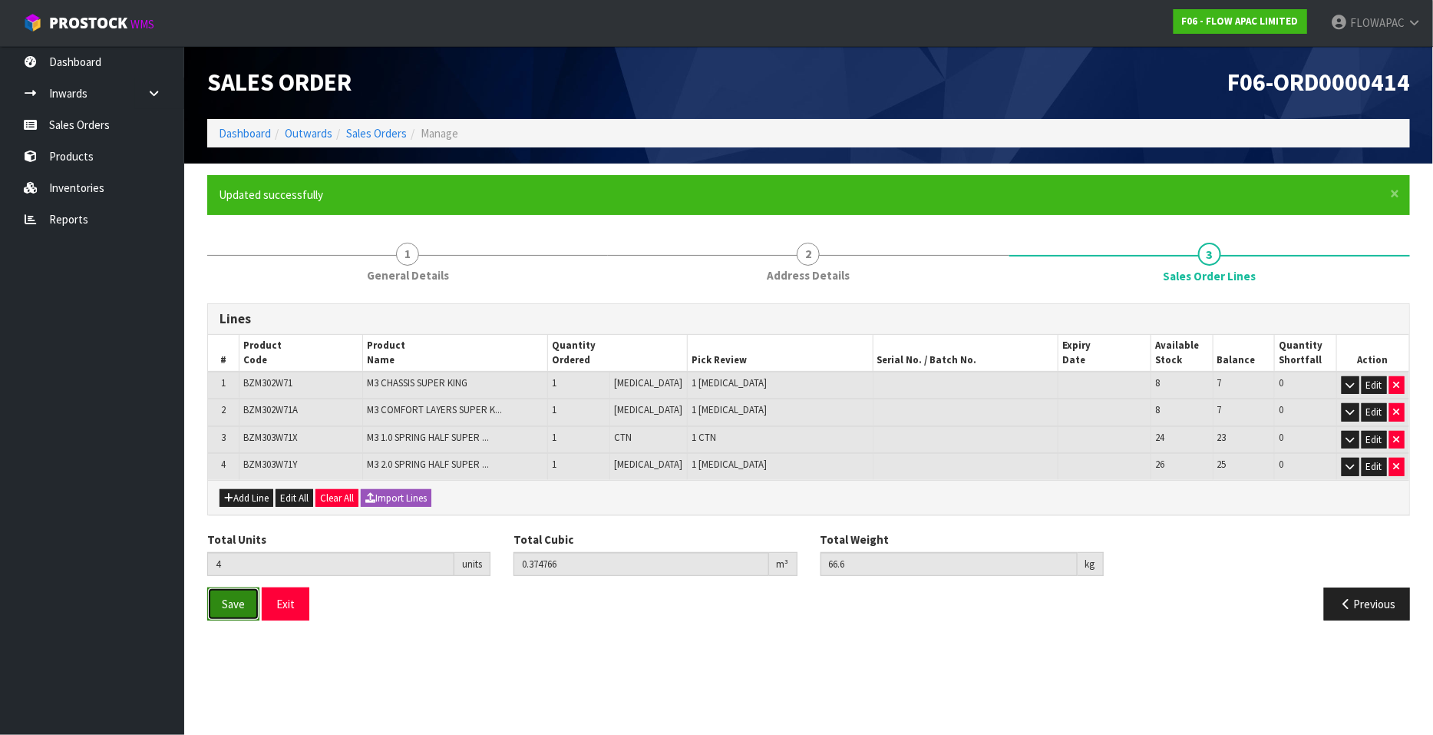
click at [238, 612] on button "Save" at bounding box center [233, 603] width 52 height 33
click at [289, 602] on button "Exit" at bounding box center [286, 603] width 48 height 33
